Goal: Task Accomplishment & Management: Manage account settings

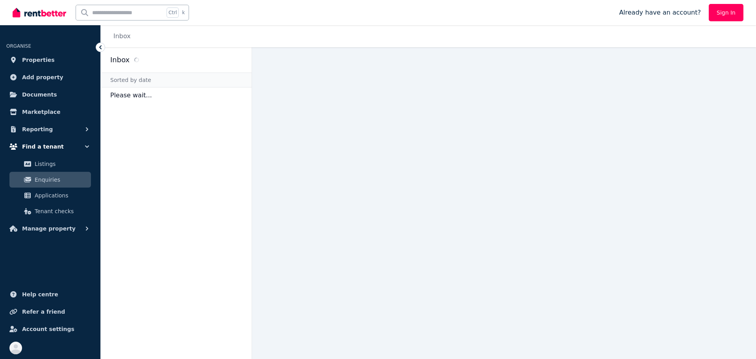
click at [30, 139] on button "Find a tenant" at bounding box center [50, 147] width 88 height 16
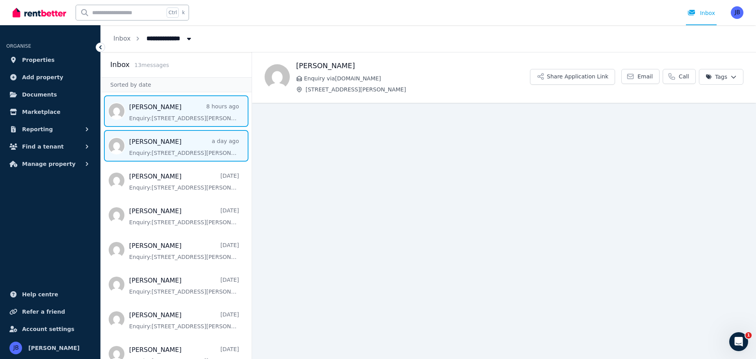
click at [157, 115] on span "Message list" at bounding box center [176, 110] width 151 height 31
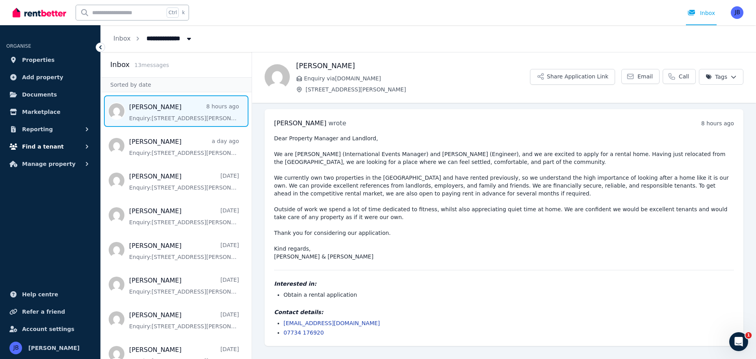
click at [30, 145] on span "Find a tenant" at bounding box center [43, 146] width 42 height 9
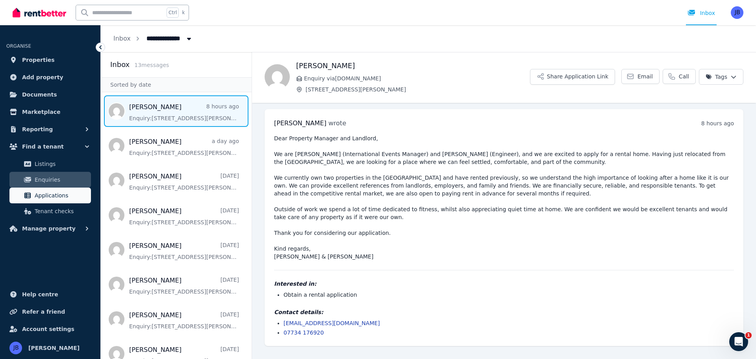
click at [43, 193] on span "Applications" at bounding box center [61, 195] width 53 height 9
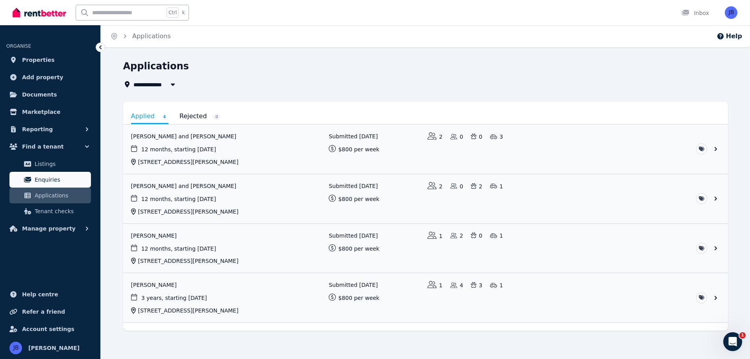
click at [46, 176] on span "Enquiries" at bounding box center [61, 179] width 53 height 9
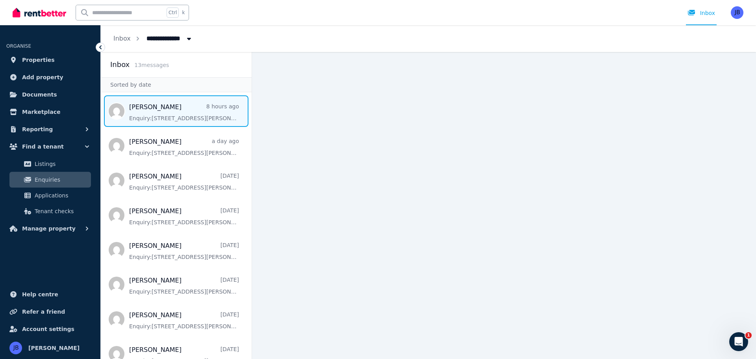
click at [161, 117] on span "Message list" at bounding box center [176, 110] width 151 height 31
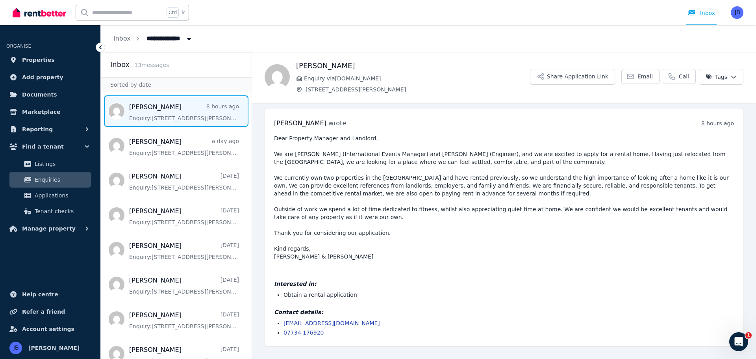
click at [321, 320] on link "[EMAIL_ADDRESS][DOMAIN_NAME]" at bounding box center [331, 323] width 96 height 6
click at [582, 73] on button "Share Application Link" at bounding box center [572, 77] width 85 height 16
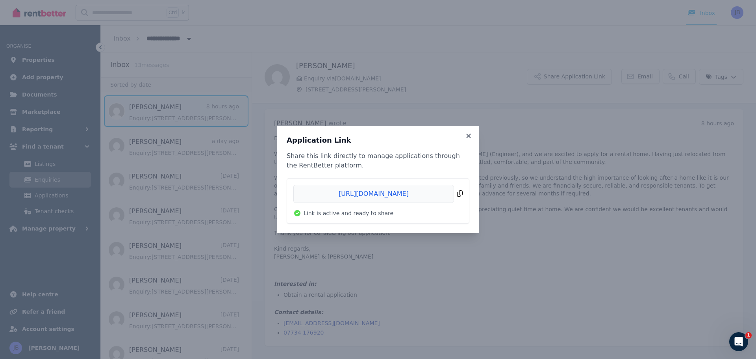
click at [459, 190] on span "Copied!" at bounding box center [377, 194] width 169 height 18
click at [472, 136] on icon at bounding box center [469, 135] width 8 height 7
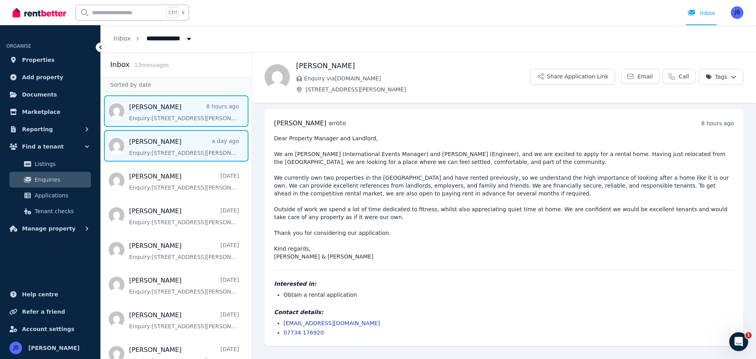
click at [173, 153] on span "Message list" at bounding box center [176, 145] width 151 height 31
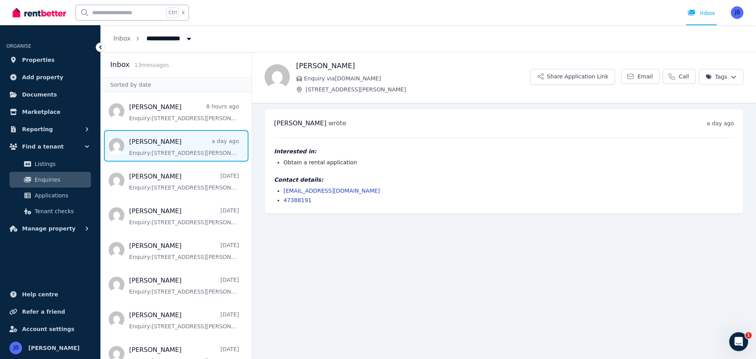
click at [318, 189] on link "[EMAIL_ADDRESS][DOMAIN_NAME]" at bounding box center [331, 190] width 96 height 6
click at [50, 194] on span "Applications" at bounding box center [61, 195] width 53 height 9
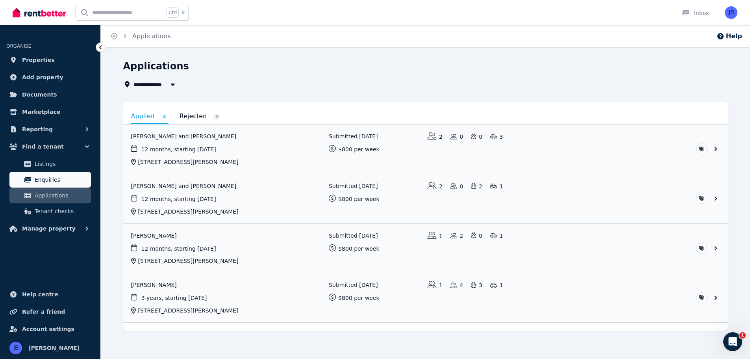
click at [56, 173] on link "Enquiries" at bounding box center [49, 180] width 81 height 16
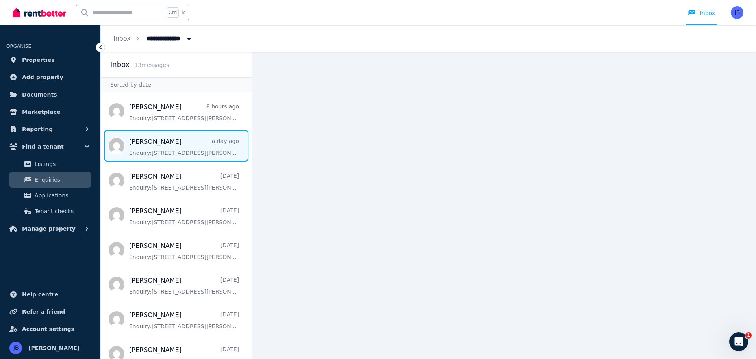
click at [146, 148] on span "Message list" at bounding box center [176, 145] width 151 height 31
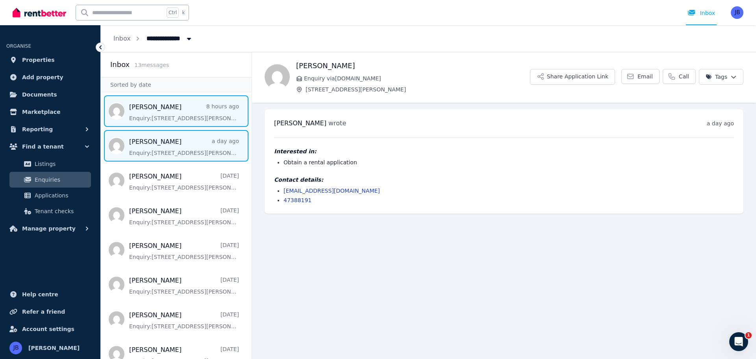
click at [160, 114] on span "Message list" at bounding box center [176, 110] width 151 height 31
